Goal: Task Accomplishment & Management: Complete application form

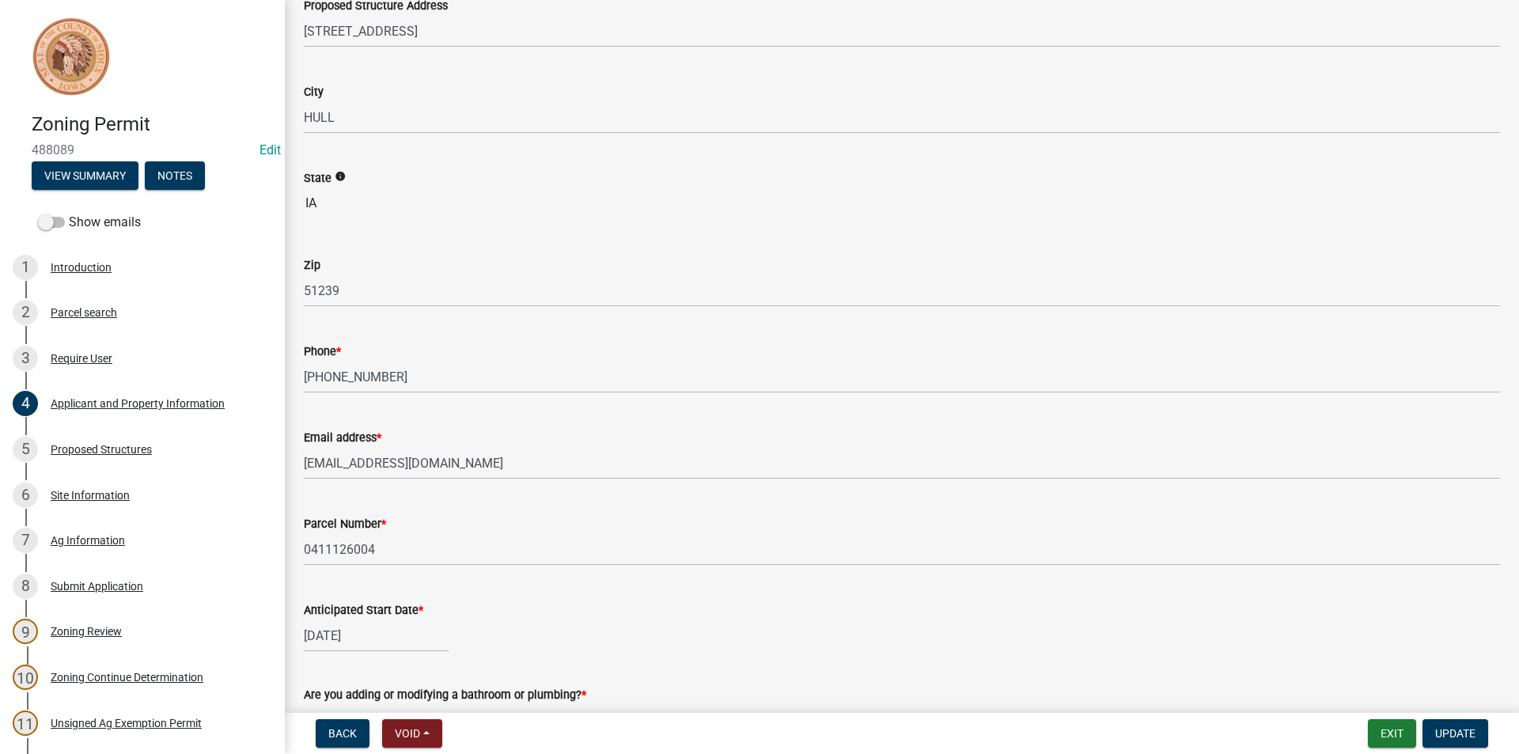
scroll to position [237, 0]
click at [71, 444] on div "Proposed Structures" at bounding box center [101, 449] width 101 height 11
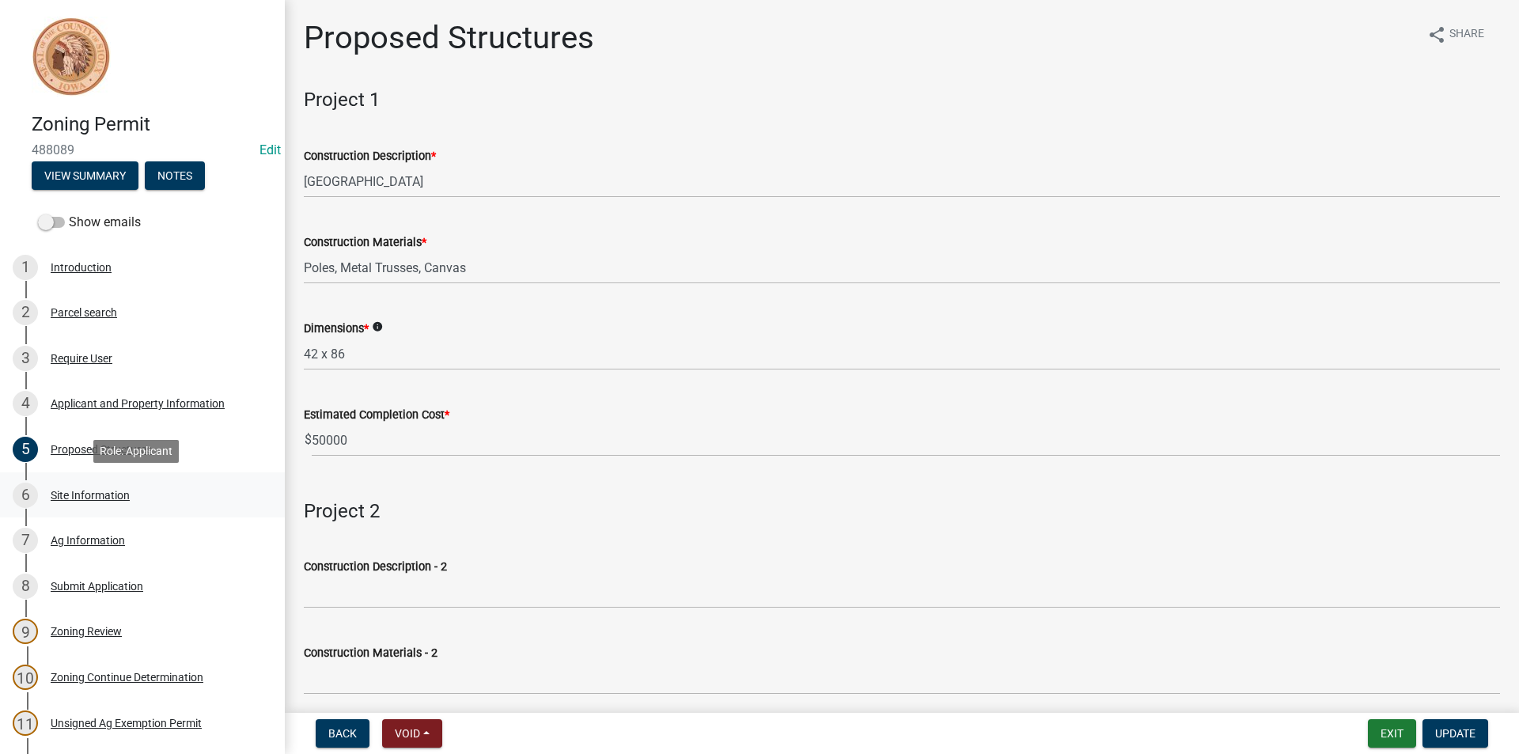
click at [101, 497] on div "Site Information" at bounding box center [90, 495] width 79 height 11
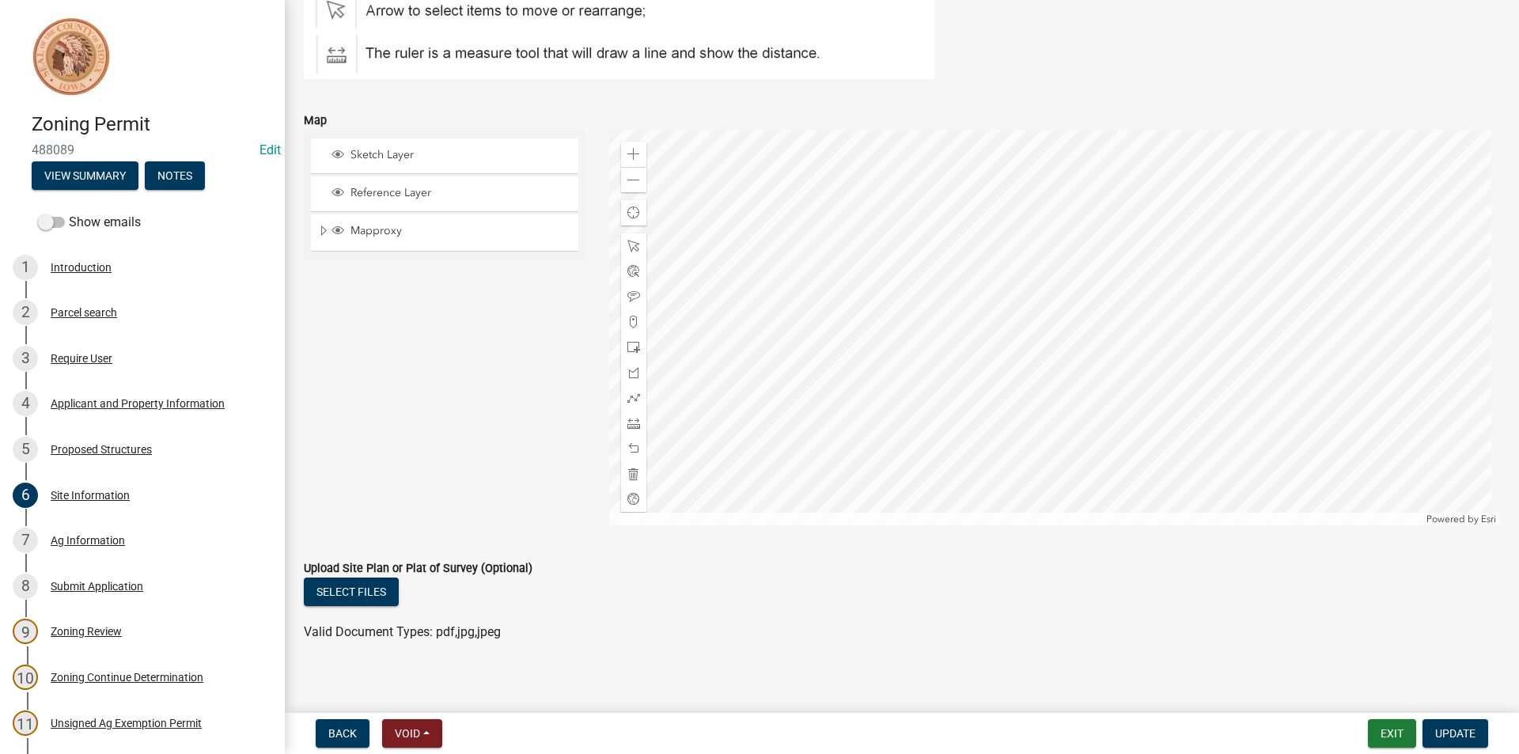
scroll to position [269, 0]
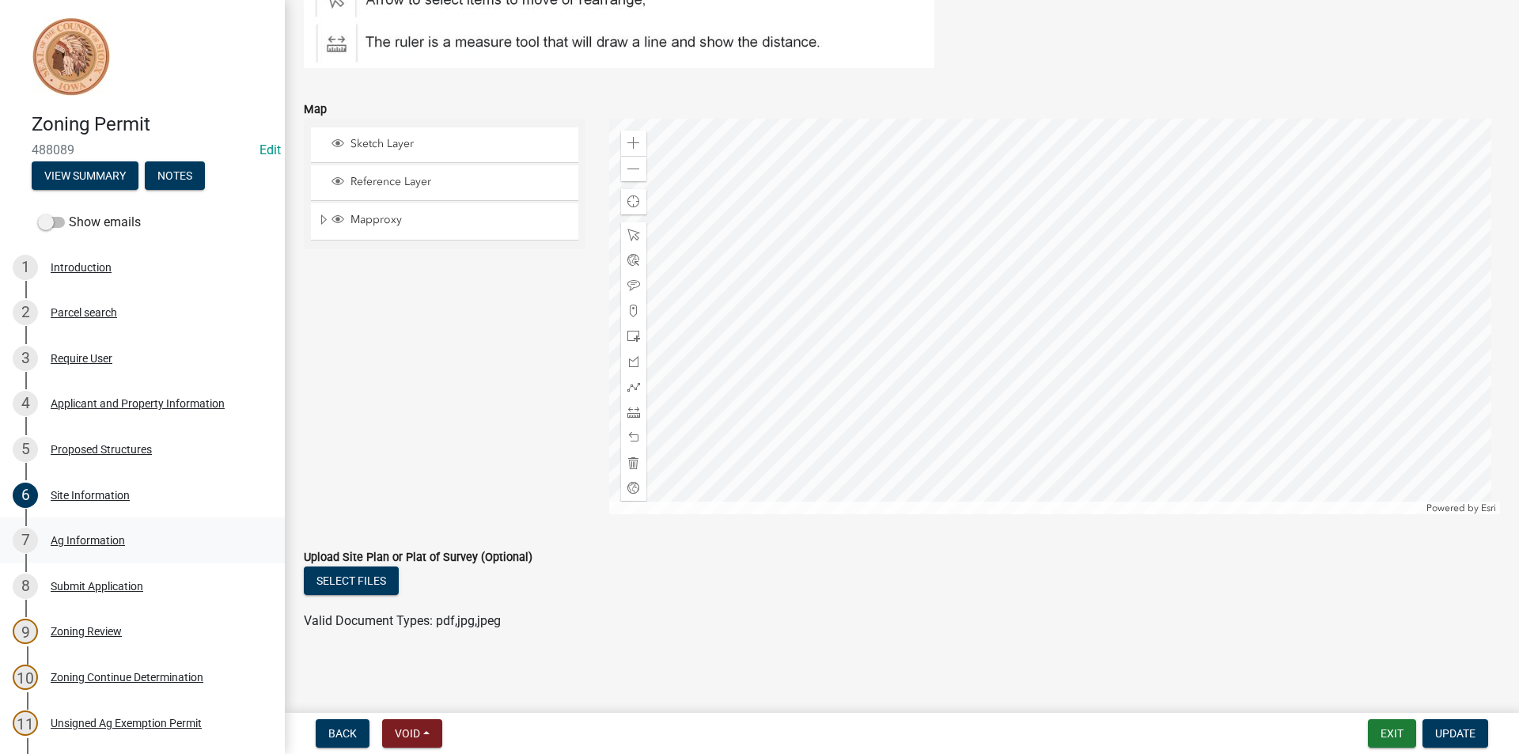
click at [93, 538] on div "Ag Information" at bounding box center [88, 540] width 74 height 11
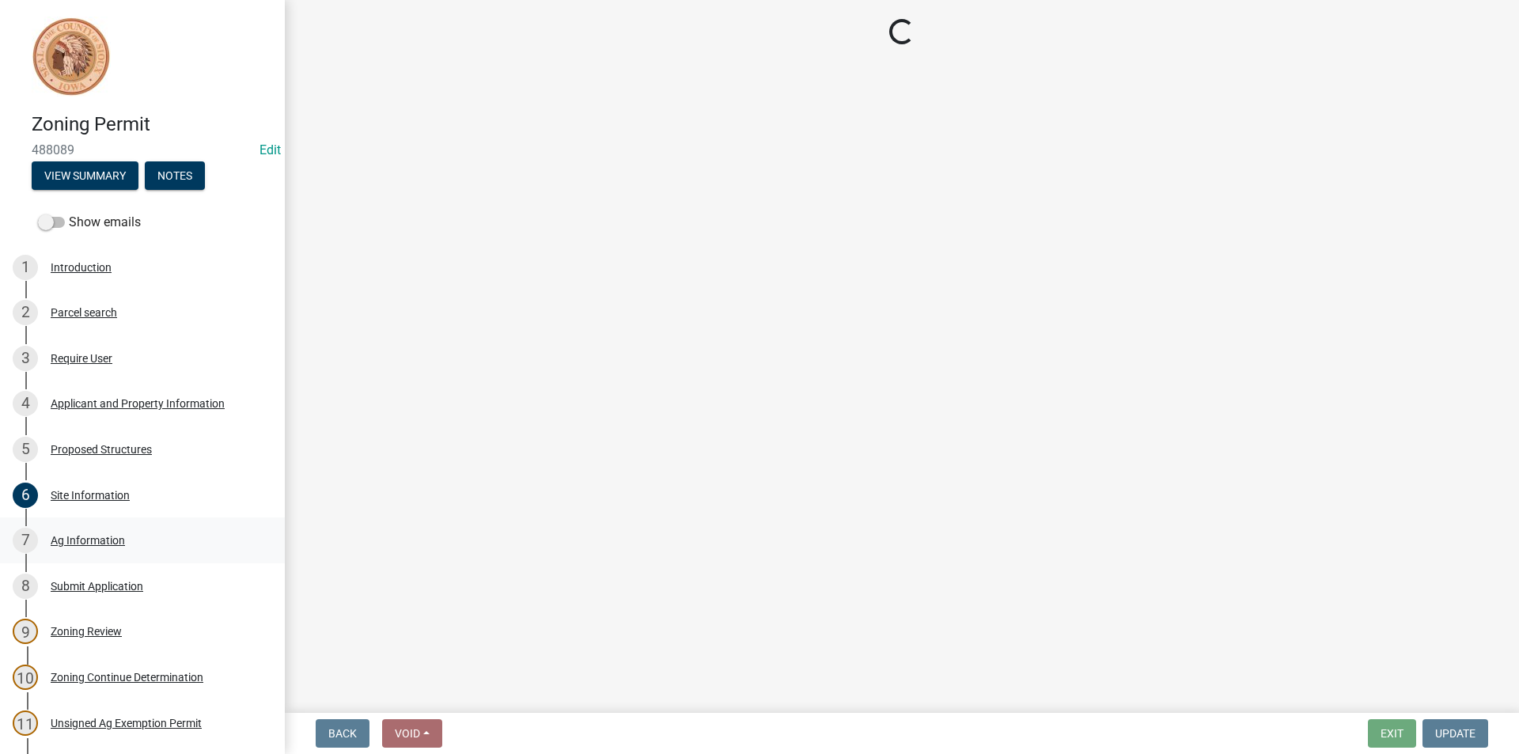
scroll to position [0, 0]
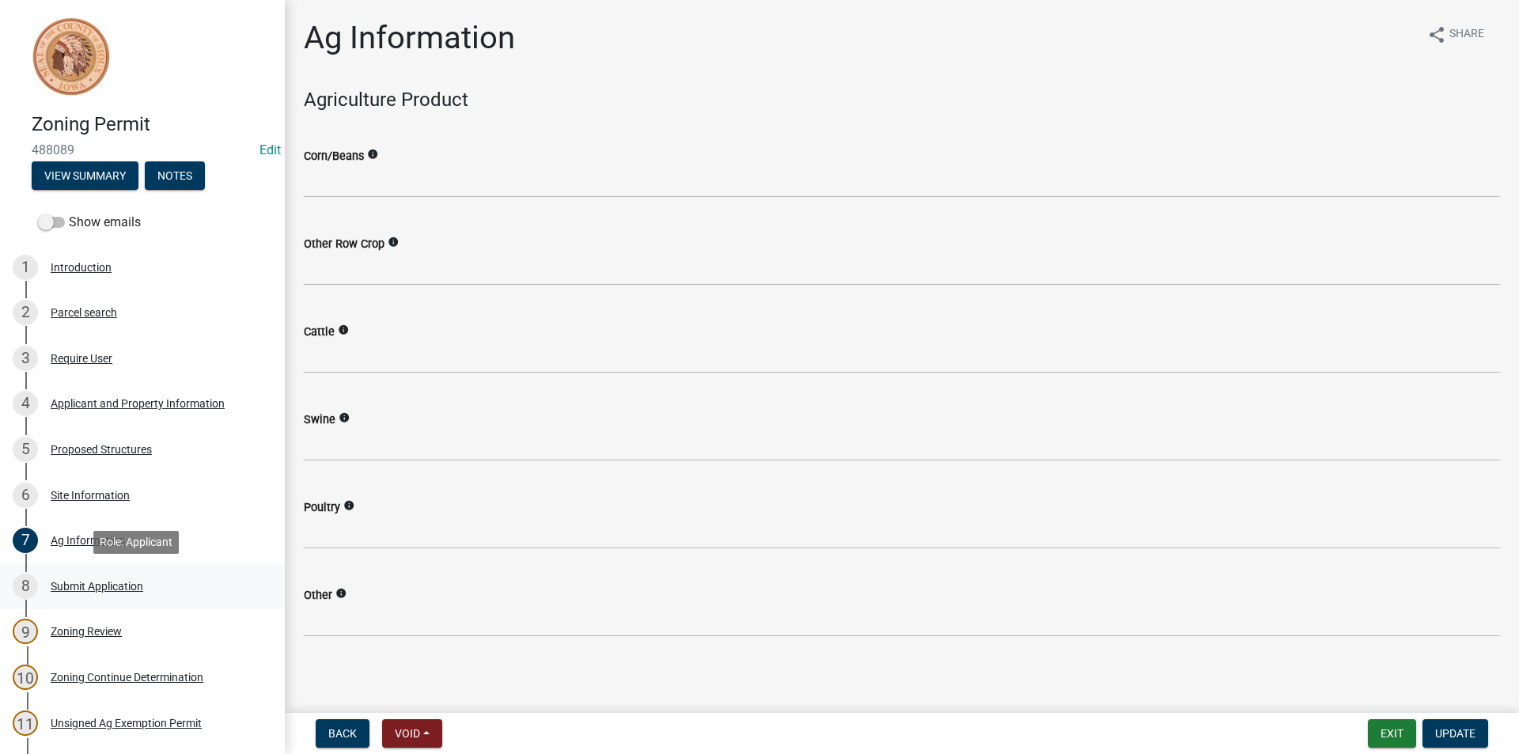
drag, startPoint x: 79, startPoint y: 575, endPoint x: 78, endPoint y: 594, distance: 19.8
click at [78, 594] on div "8 Submit Application" at bounding box center [136, 586] width 247 height 25
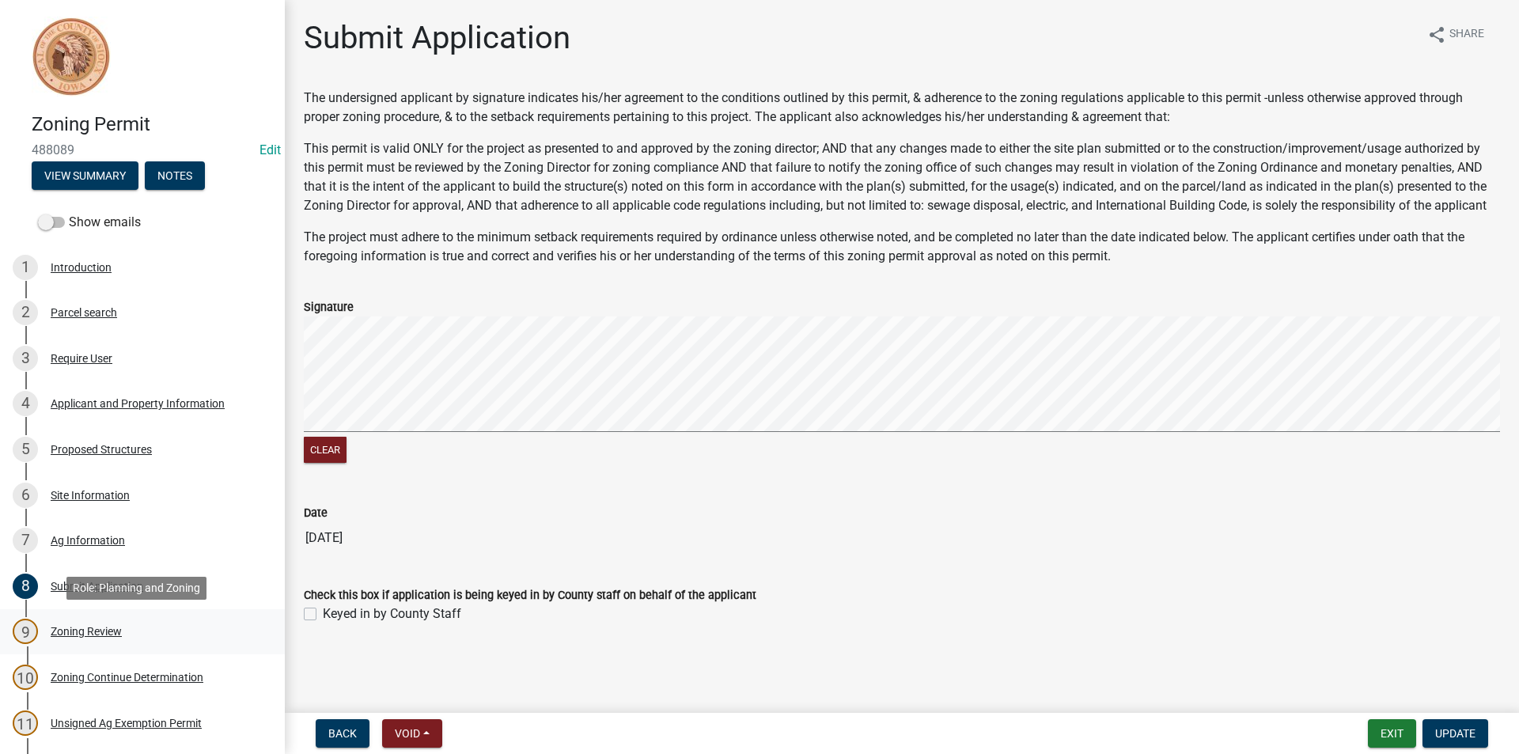
click at [92, 626] on div "Zoning Review" at bounding box center [86, 631] width 71 height 11
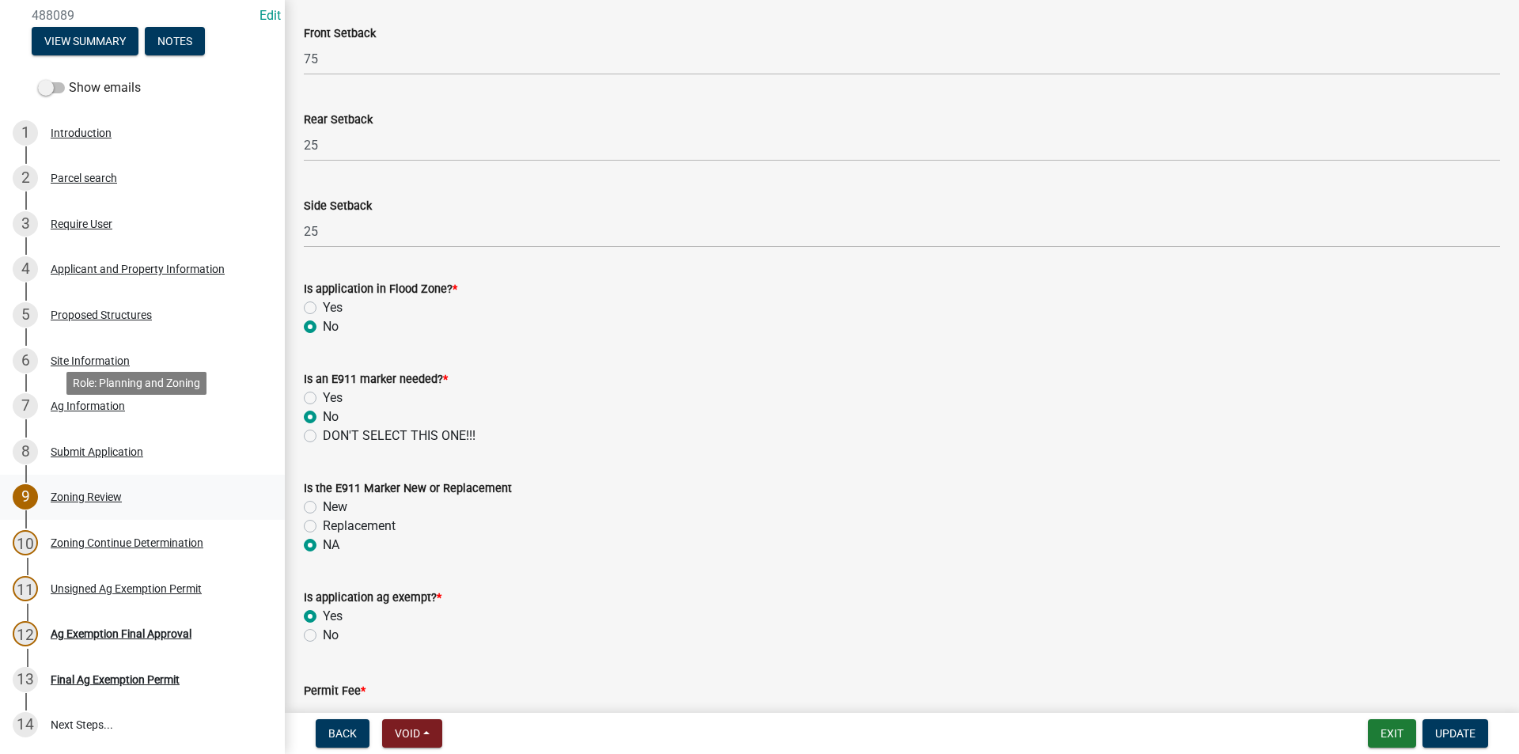
scroll to position [237, 0]
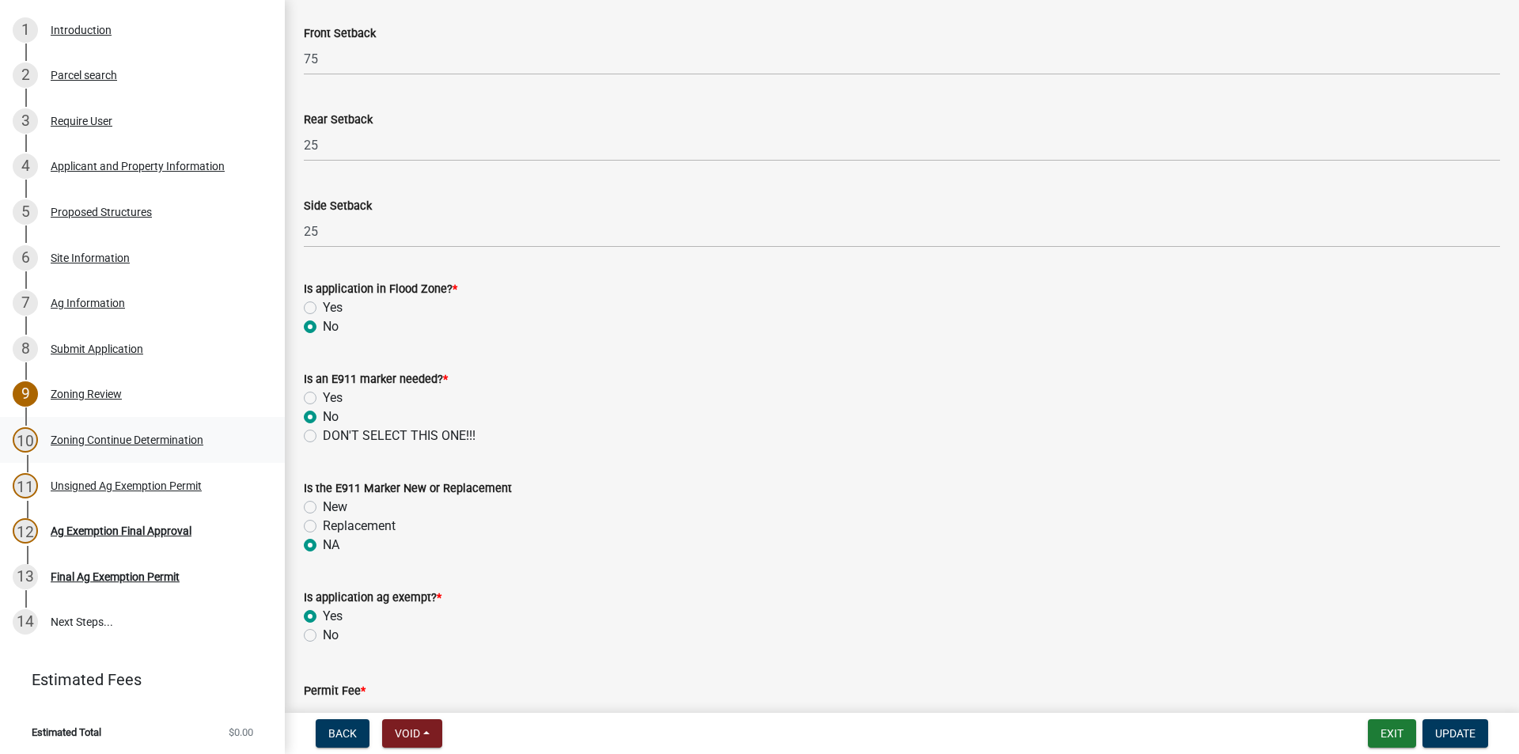
click at [155, 439] on div "Zoning Continue Determination" at bounding box center [127, 439] width 153 height 11
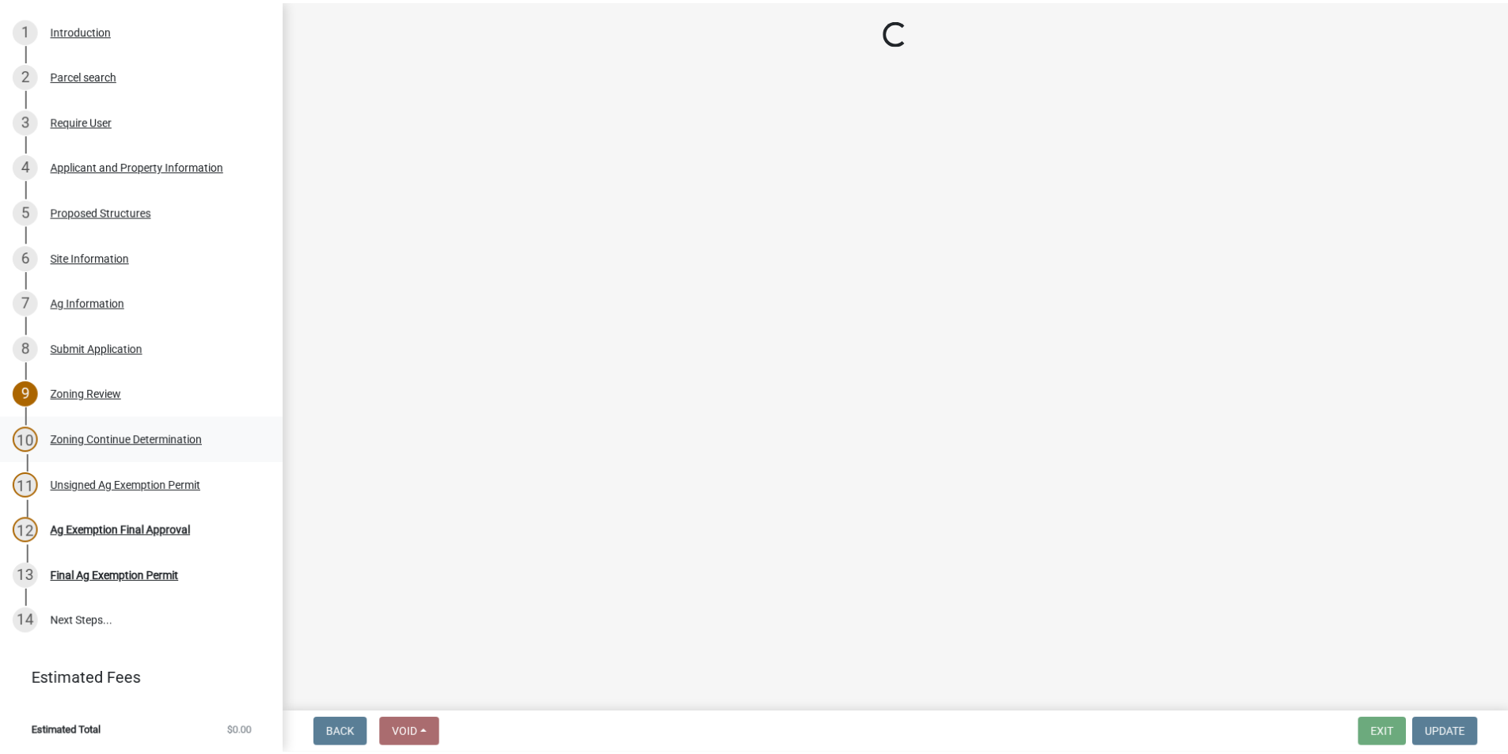
scroll to position [0, 0]
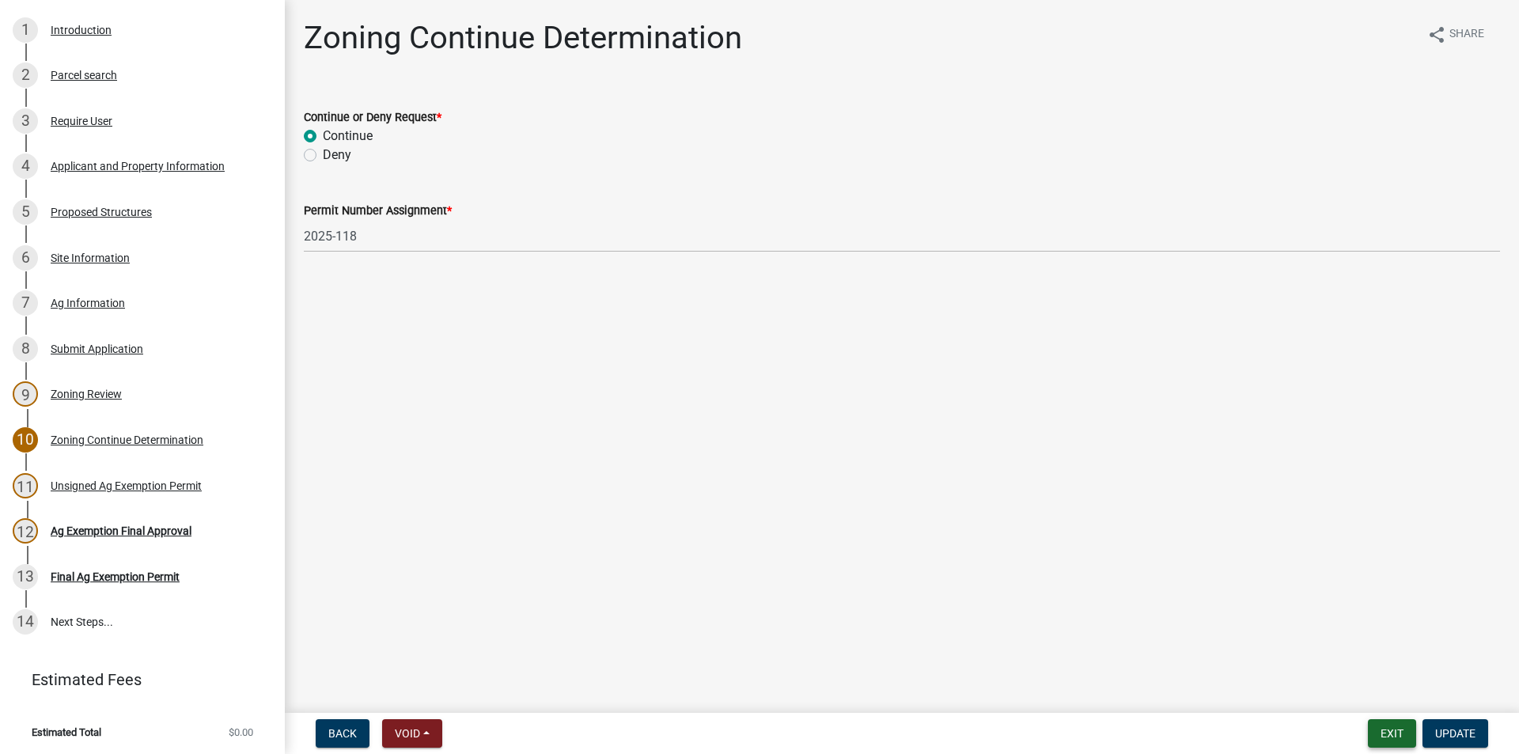
click at [1386, 732] on button "Exit" at bounding box center [1392, 733] width 48 height 28
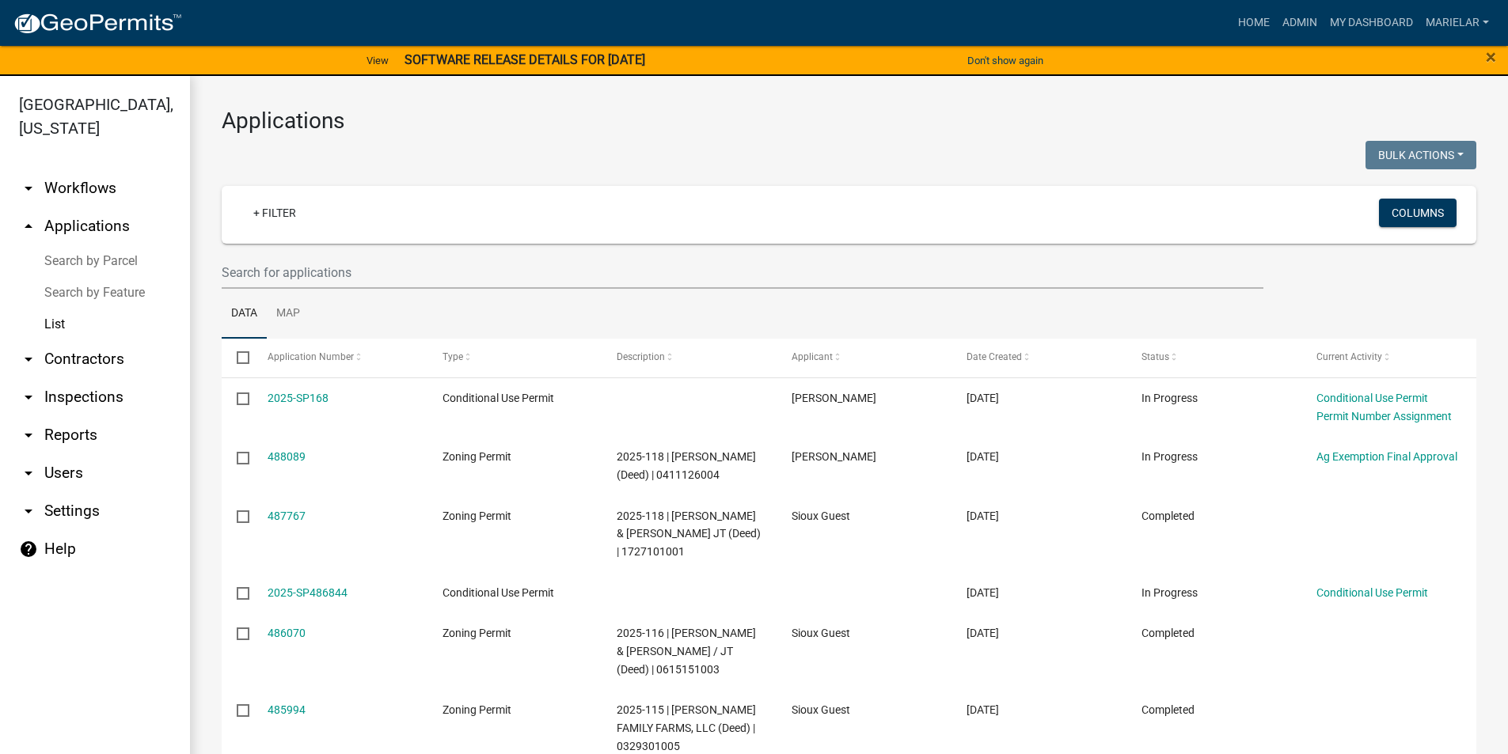
click at [806, 91] on div "Applications Bulk Actions Void Expire Lock Withdraw + Filter Columns Data Map S…" at bounding box center [849, 638] width 1318 height 1125
